Goal: Answer question/provide support

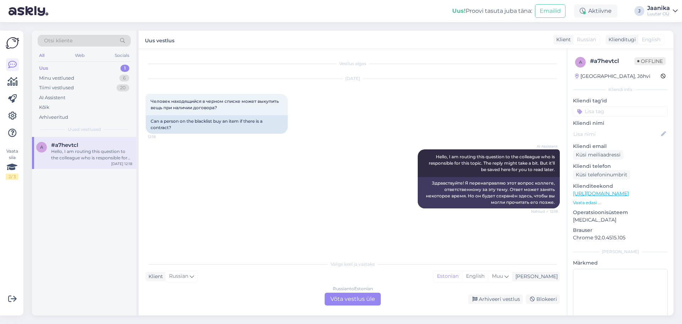
click at [364, 296] on div "Russian to Estonian Võta vestlus üle" at bounding box center [353, 298] width 56 height 13
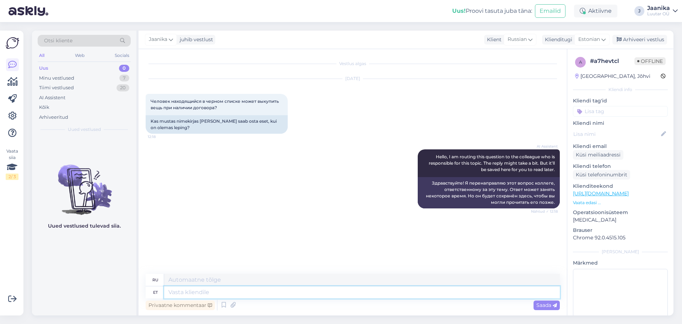
click at [207, 292] on textarea at bounding box center [362, 292] width 396 height 12
type textarea "Tere"
type textarea "Привет"
type textarea "Tere päevast"
type textarea "Добрый день"
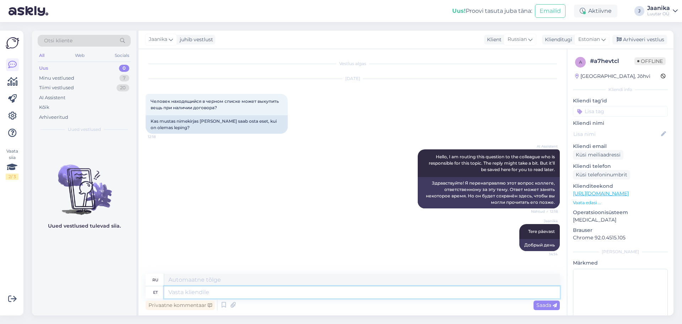
click at [202, 291] on textarea at bounding box center [362, 292] width 396 height 12
click at [221, 292] on textarea at bounding box center [362, 292] width 396 height 12
type textarea "välja"
type textarea "вне"
type textarea "välja saab"
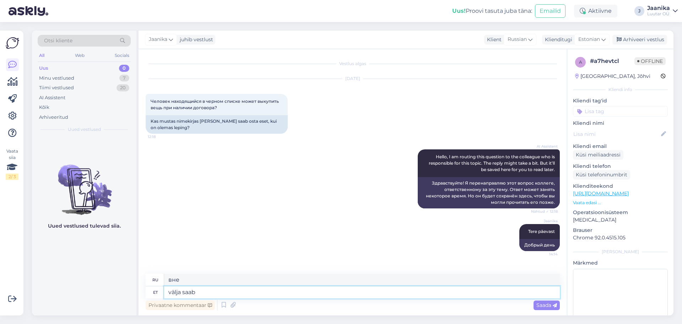
type textarea "может выйти"
type textarea "välja saab mustas n"
type textarea "выходит черным"
type textarea "välja saab mustas nimekirjas"
type textarea "будет занесен в черный список"
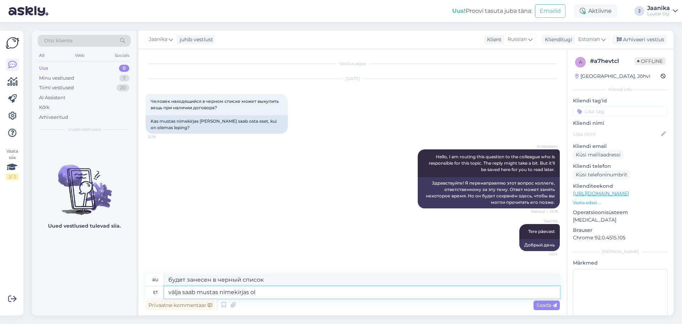
type textarea "välja saab mustas nimekirjas ole"
type textarea "может быть занесен в черный список"
type textarea "välja saab mustas nimekirjas ole"
type textarea "вы будете занесены в черный список"
type textarea "välja saab mustas nimekirjas olev"
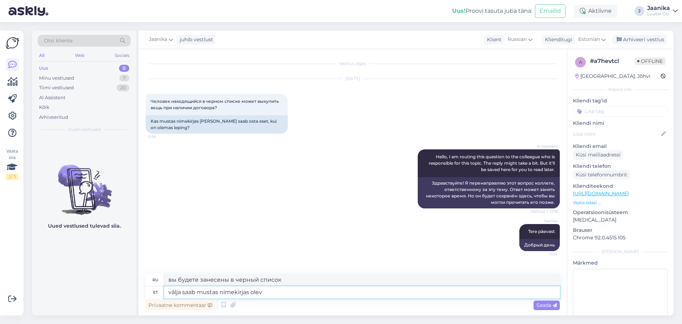
type textarea "человек, занесенный в черный список, будет освобожден"
type textarea "välja saab mustas nimekirjas olev isik o"
type textarea "человек из черного списка будет освобожден"
type textarea "välja saab mustas nimekirjas olev isik osta"
type textarea "может быть куплен человеком из черного списка"
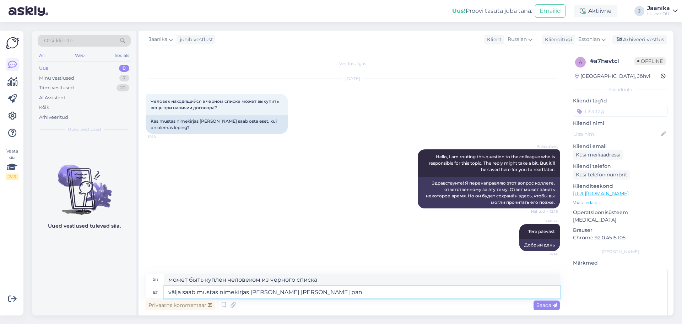
type textarea "välja saab mustas nimekirjas olev isik osta oma pant"
type textarea "человек из черного списка может купить их"
type textarea "välja saab mustas nimekirjas olev isik osta oma panti."
type textarea "Человек из черного списка может самостоятельно выкупить ипотеку."
click at [198, 292] on textarea "välja saab mustas nimekirjas olev isik osta oma panti." at bounding box center [362, 292] width 396 height 12
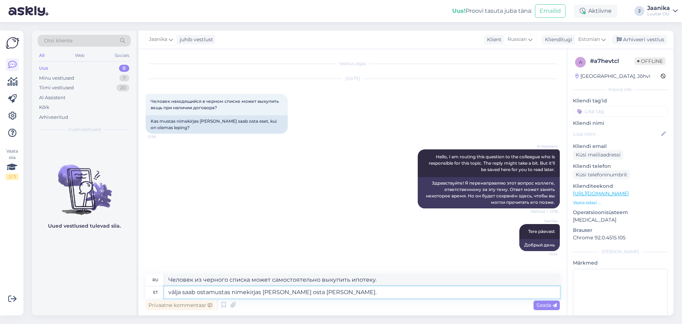
type textarea "välja saab osta mustas nimekirjas olev isik osta oma panti."
type textarea "Человек из черного списка может выкупить свой залог."
click at [302, 293] on textarea "välja saab osta mustas nimekirjas olev isik osta oma panti." at bounding box center [362, 292] width 396 height 12
type textarea "välja saab osta mustas nimekirjas olev isik oma panti."
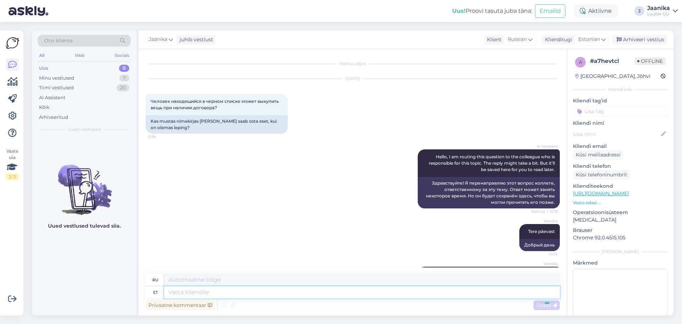
scroll to position [34, 0]
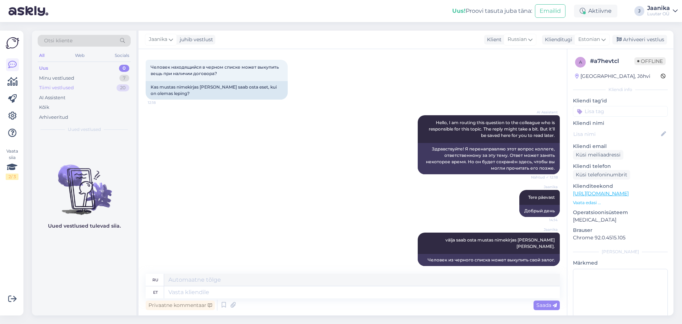
click at [74, 86] on div "Tiimi vestlused 20" at bounding box center [84, 88] width 93 height 10
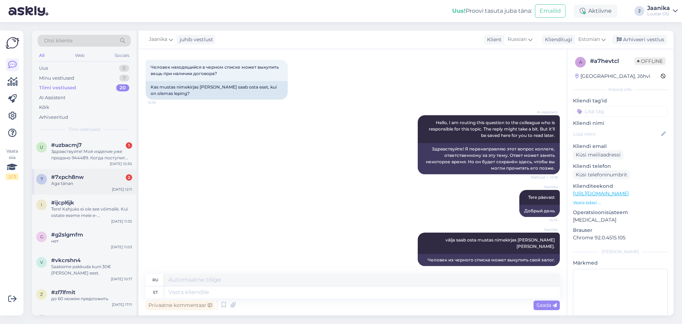
click at [83, 183] on div "Aga tänan" at bounding box center [91, 183] width 81 height 6
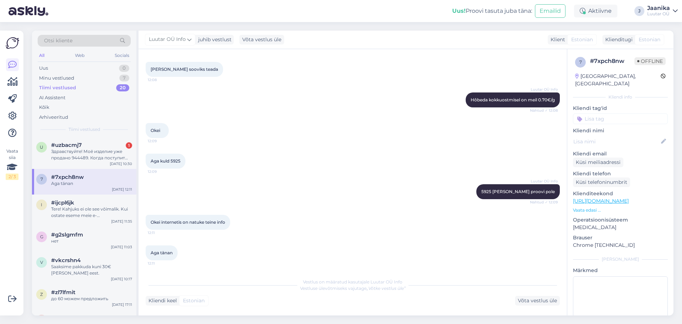
scroll to position [442, 0]
click at [84, 155] on div "Здравствуйте! Моё изделие уже продано 944489. Когда поступит оплата? Спасибо!" at bounding box center [91, 154] width 81 height 13
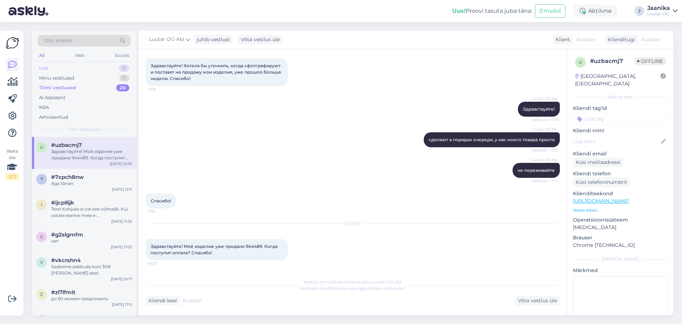
click at [54, 66] on div "Uus 0" at bounding box center [84, 68] width 93 height 10
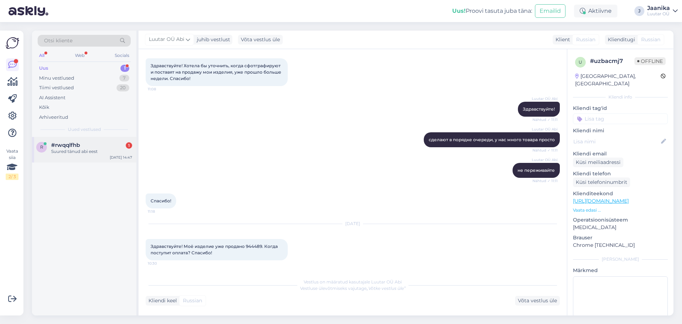
click at [86, 152] on div "Suured tänud abi eest" at bounding box center [91, 151] width 81 height 6
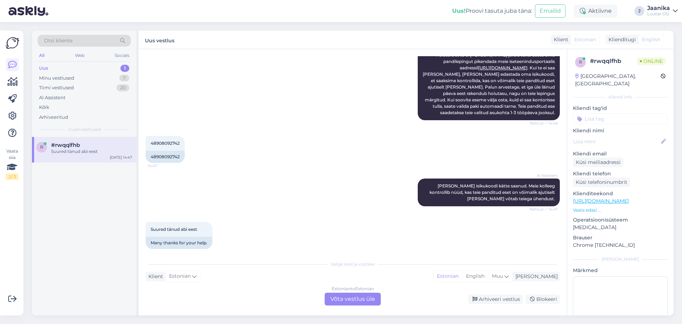
click at [354, 300] on div "Estonian to Estonian Võta vestlus üle" at bounding box center [353, 298] width 56 height 13
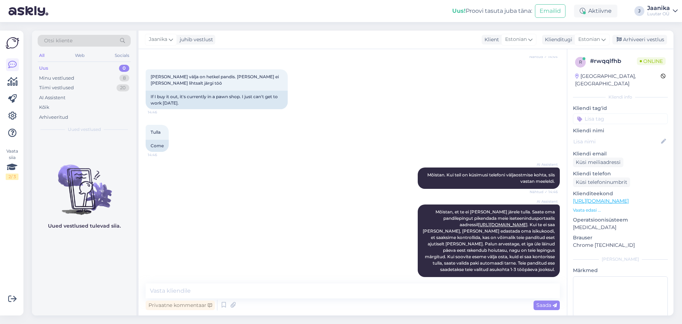
scroll to position [142, 0]
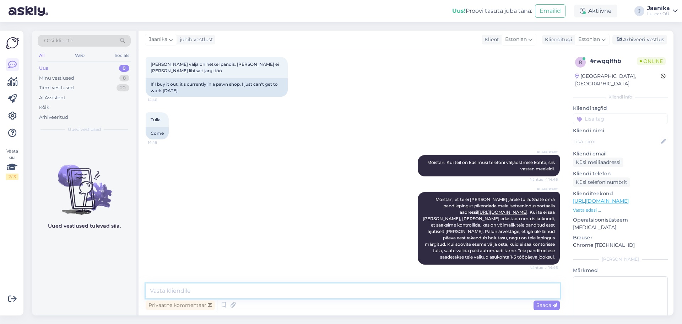
click at [263, 291] on textarea at bounding box center [353, 290] width 414 height 15
type textarea "Tere!"
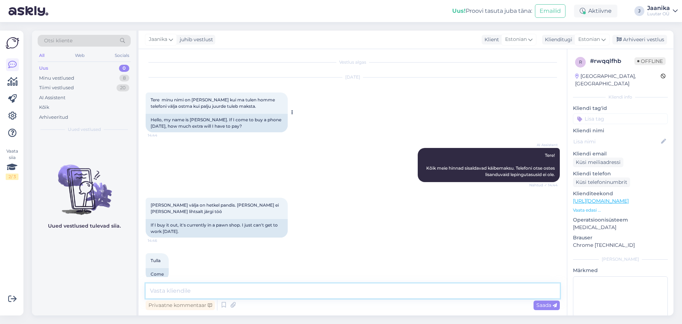
scroll to position [0, 0]
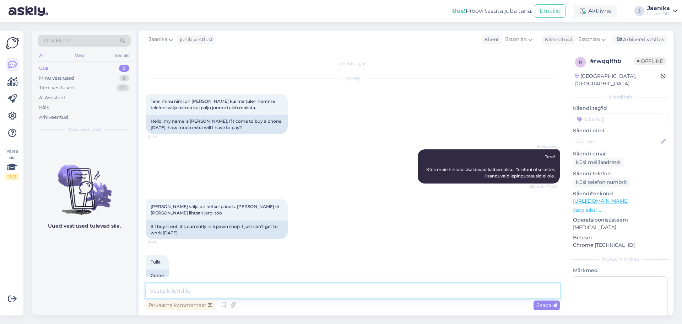
click at [218, 290] on textarea at bounding box center [353, 290] width 414 height 15
click at [275, 291] on textarea "ikka saate tulla. Teil on võimalik tulla oma pnati välja ostma 7 päeva jooksul.…" at bounding box center [353, 290] width 414 height 15
click at [283, 291] on textarea "ikka saate tulla. Teil on võimalik tulla oma panati välja ostma 7 päeva jooksul…" at bounding box center [353, 290] width 414 height 15
type textarea "ikka saate tulla. Teil on võimalik tulla oma panti välja ostma 7 päeva jooksul.…"
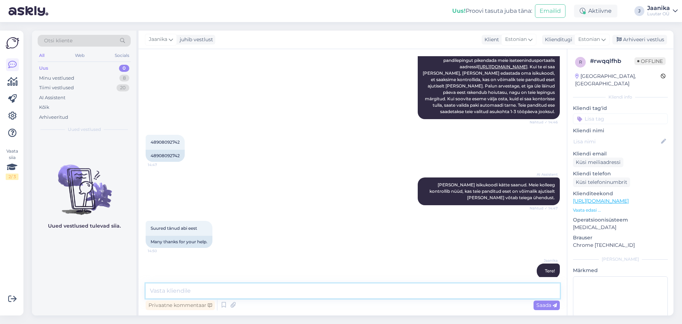
scroll to position [256, 0]
